Goal: Use online tool/utility: Utilize a website feature to perform a specific function

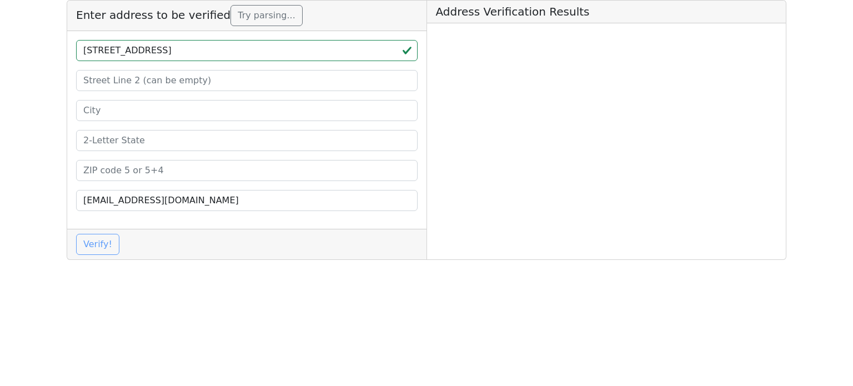
click at [290, 49] on input "[STREET_ADDRESS]" at bounding box center [246, 50] width 341 height 21
drag, startPoint x: 290, startPoint y: 49, endPoint x: 285, endPoint y: 65, distance: 16.3
click at [290, 50] on input "[STREET_ADDRESS]" at bounding box center [246, 50] width 341 height 21
type input "[STREET_ADDRESS]"
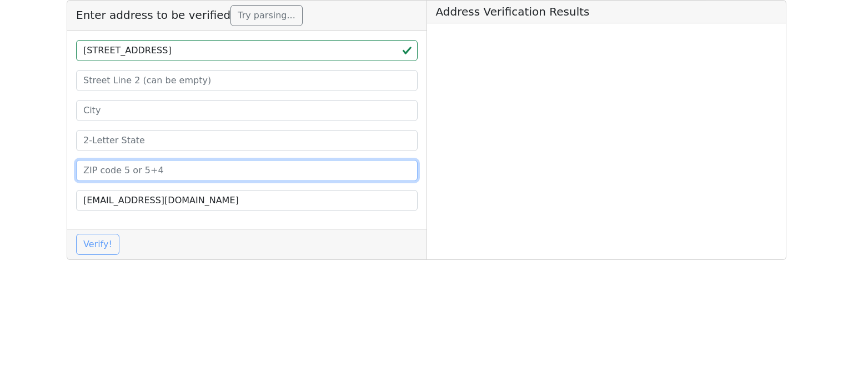
click at [207, 172] on input at bounding box center [246, 170] width 341 height 21
paste input "32164"
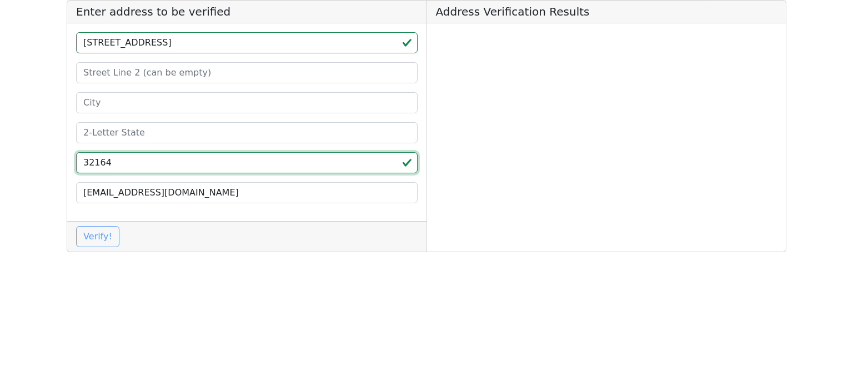
type input "32164"
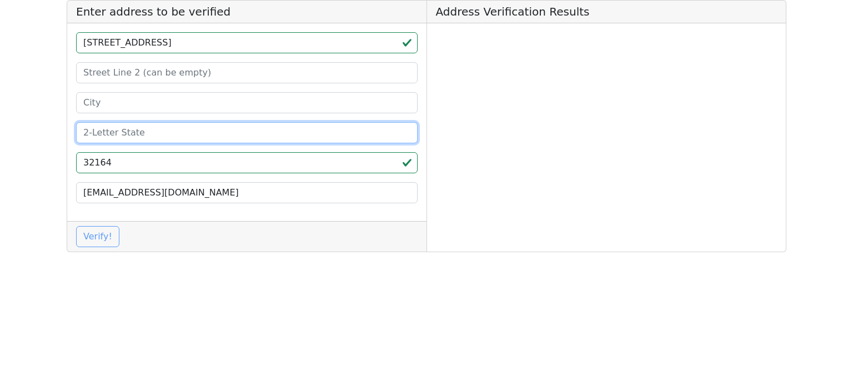
click at [210, 131] on input at bounding box center [246, 132] width 341 height 21
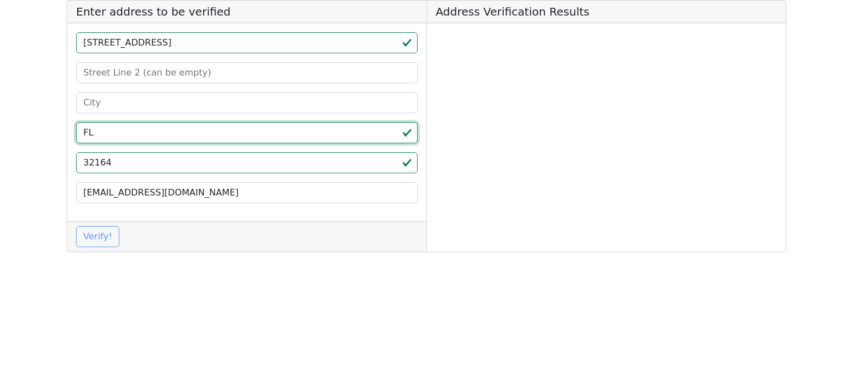
type input "FL"
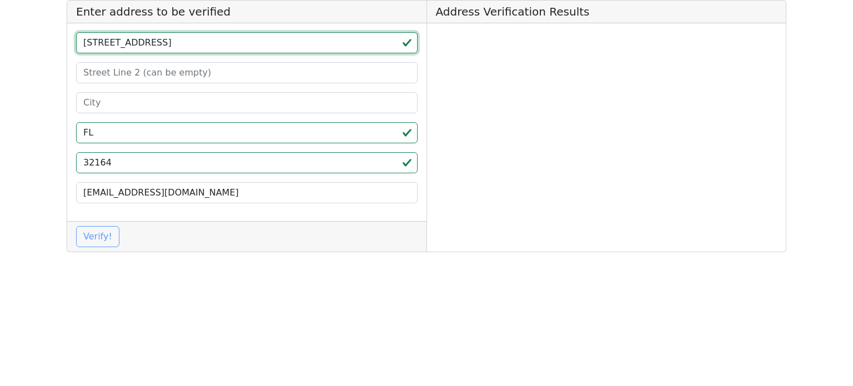
drag, startPoint x: 260, startPoint y: 42, endPoint x: 218, endPoint y: 45, distance: 42.3
click at [218, 45] on input "[STREET_ADDRESS]" at bounding box center [246, 42] width 341 height 21
type input "[STREET_ADDRESS]"
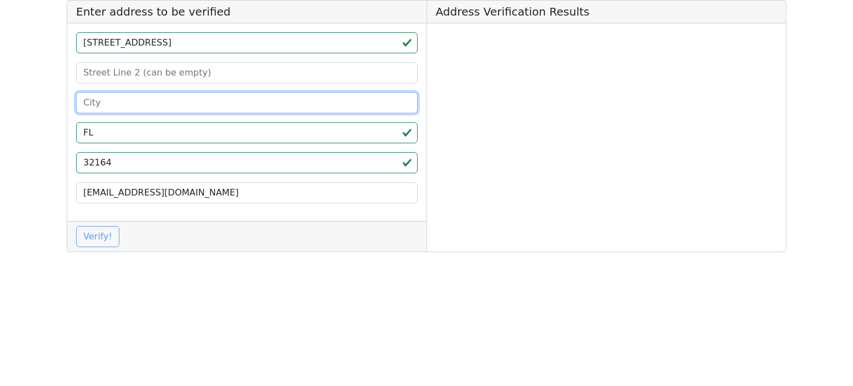
click at [193, 101] on input at bounding box center [246, 102] width 341 height 21
paste input "[GEOGRAPHIC_DATA]"
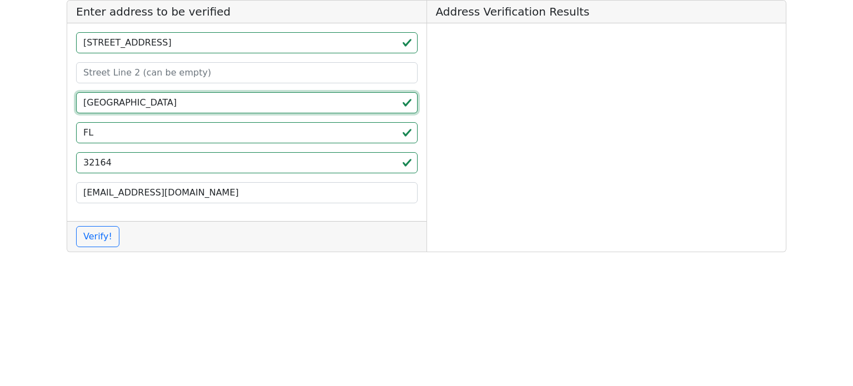
type input "[GEOGRAPHIC_DATA]"
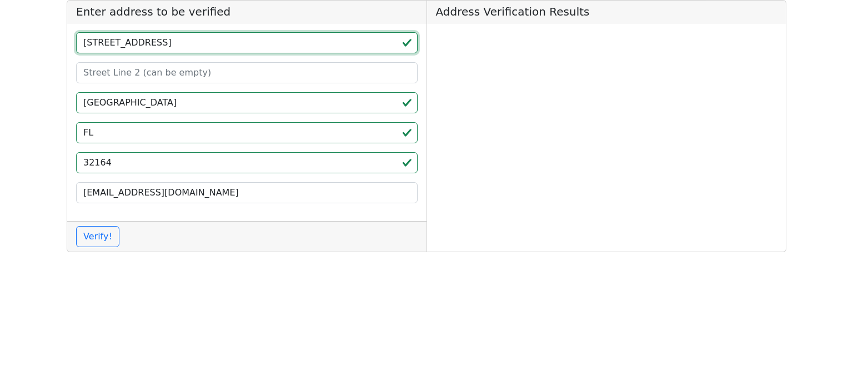
drag, startPoint x: 215, startPoint y: 45, endPoint x: 185, endPoint y: 52, distance: 31.3
click at [185, 52] on input "[STREET_ADDRESS]" at bounding box center [246, 42] width 341 height 21
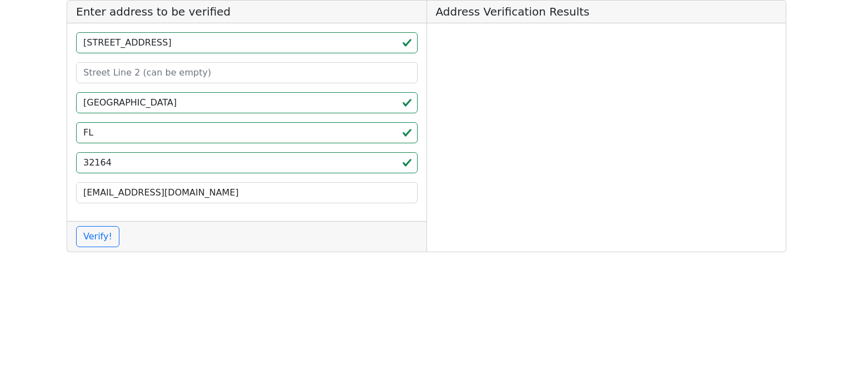
click at [227, 21] on h5 "Enter address to be verified" at bounding box center [246, 12] width 359 height 23
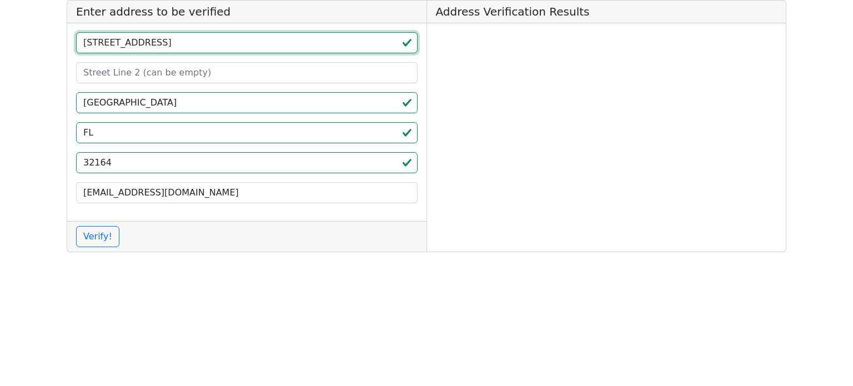
drag, startPoint x: 211, startPoint y: 42, endPoint x: 184, endPoint y: 44, distance: 27.3
click at [184, 44] on input "[STREET_ADDRESS]" at bounding box center [246, 42] width 341 height 21
click at [211, 43] on input "[STREET_ADDRESS]" at bounding box center [246, 42] width 341 height 21
drag, startPoint x: 212, startPoint y: 43, endPoint x: 182, endPoint y: 41, distance: 30.0
click at [182, 41] on input "[STREET_ADDRESS]" at bounding box center [246, 42] width 341 height 21
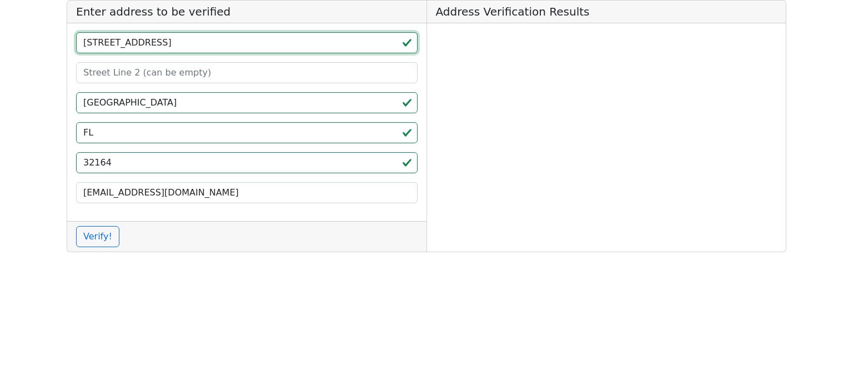
type input "[STREET_ADDRESS]"
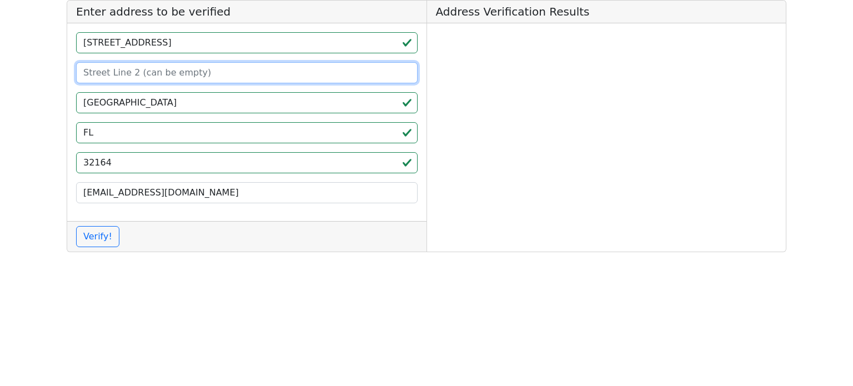
click at [169, 68] on input at bounding box center [246, 72] width 341 height 21
paste input "Suite 103"
type input "Suite 103"
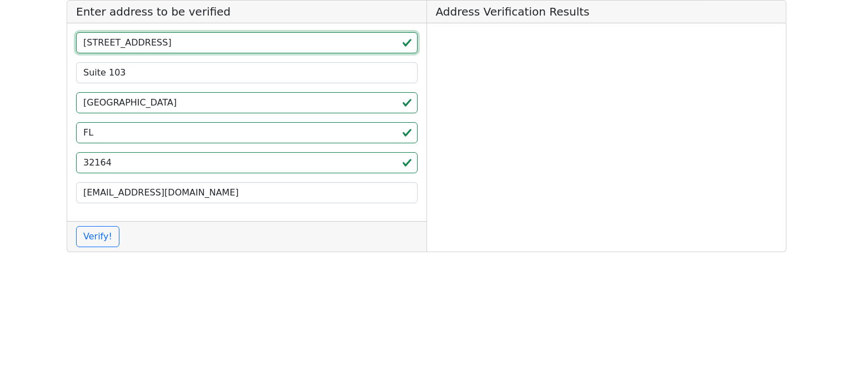
drag, startPoint x: 173, startPoint y: 51, endPoint x: 198, endPoint y: 51, distance: 25.0
click at [198, 51] on input "[STREET_ADDRESS]" at bounding box center [246, 42] width 341 height 21
type input "[STREET_ADDRESS]"
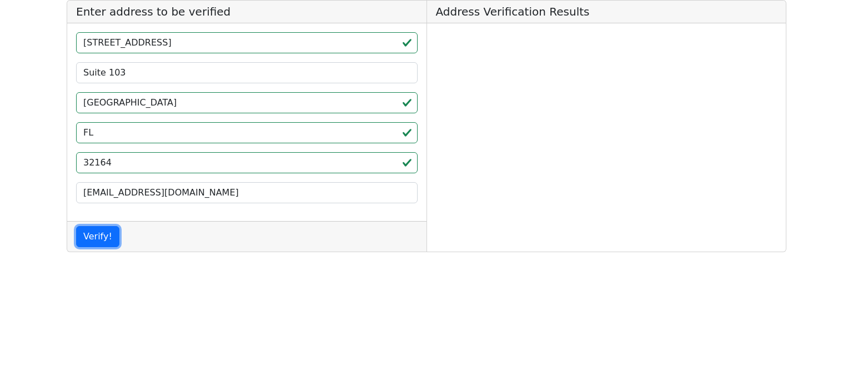
click at [76, 226] on button "Verify!" at bounding box center [97, 236] width 43 height 21
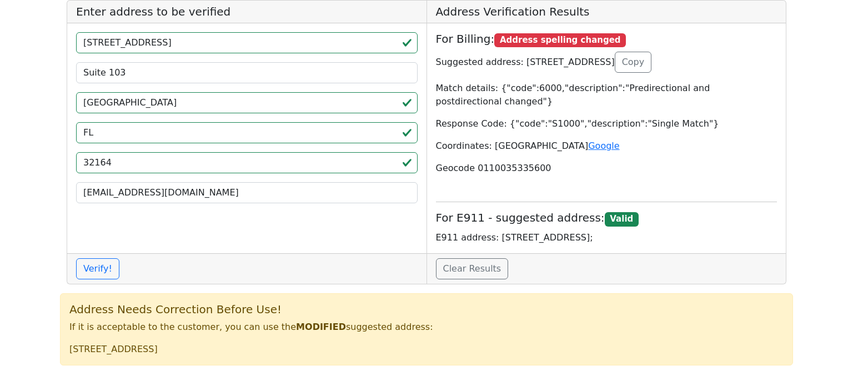
drag, startPoint x: 515, startPoint y: 59, endPoint x: 622, endPoint y: 58, distance: 106.6
click at [622, 58] on p "Suggested address: [STREET_ADDRESS] Copy" at bounding box center [606, 62] width 341 height 21
copy p "5234 STATE HIGHWAY 100 E"
